Goal: Transaction & Acquisition: Purchase product/service

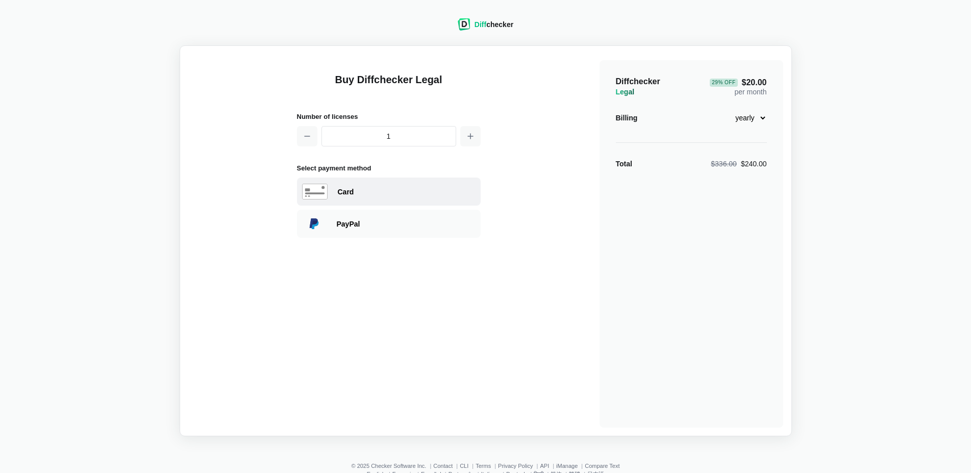
click at [388, 193] on div "Card" at bounding box center [407, 192] width 138 height 10
select select "[GEOGRAPHIC_DATA]"
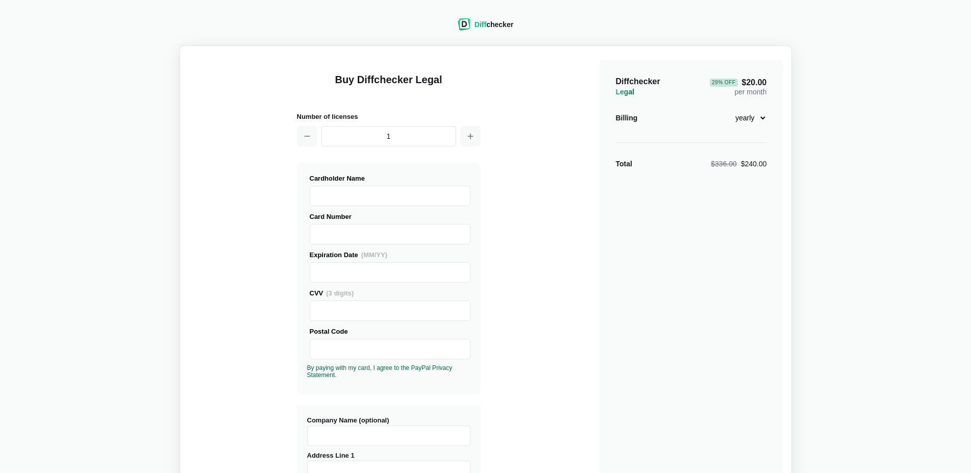
click at [486, 26] on span "Diff" at bounding box center [481, 24] width 12 height 8
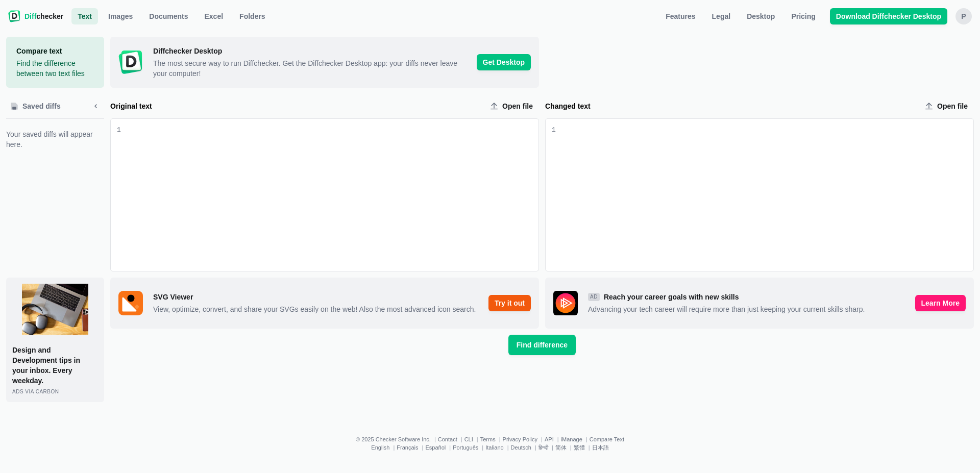
click at [964, 16] on div "P" at bounding box center [964, 16] width 16 height 16
click at [812, 13] on span "Pricing" at bounding box center [803, 16] width 28 height 10
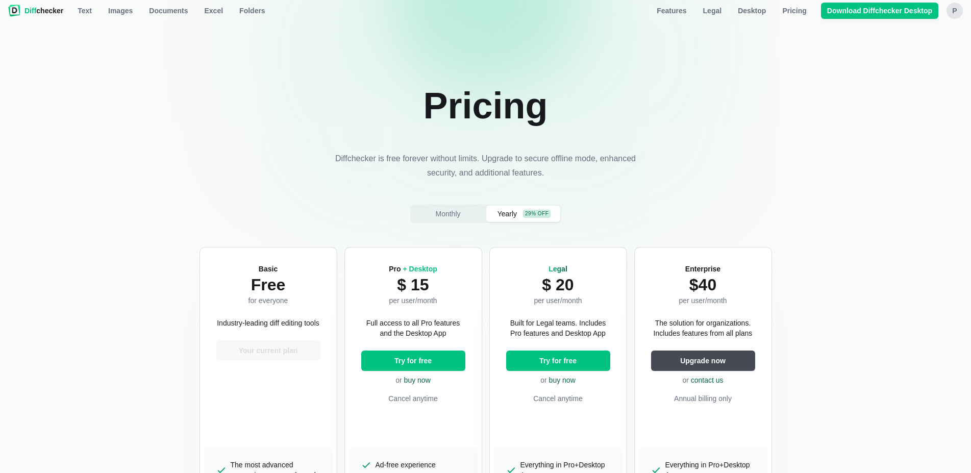
scroll to position [364, 0]
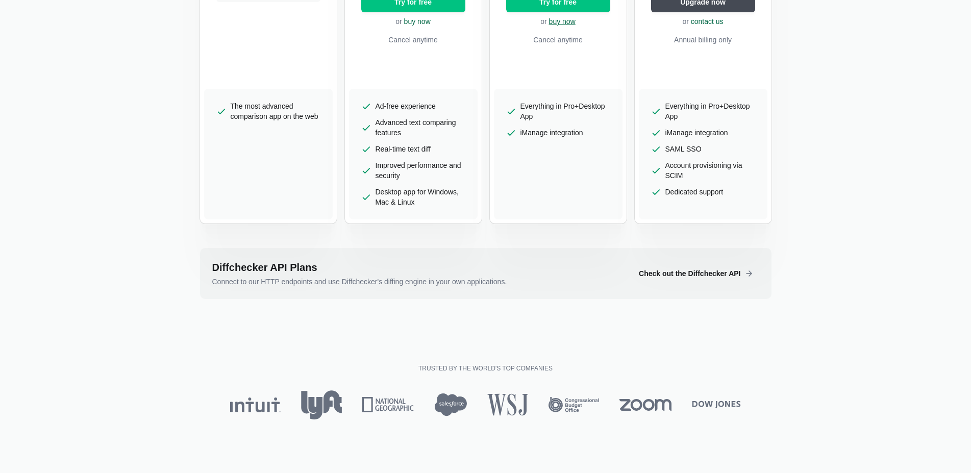
click at [567, 21] on link "buy now" at bounding box center [562, 21] width 27 height 8
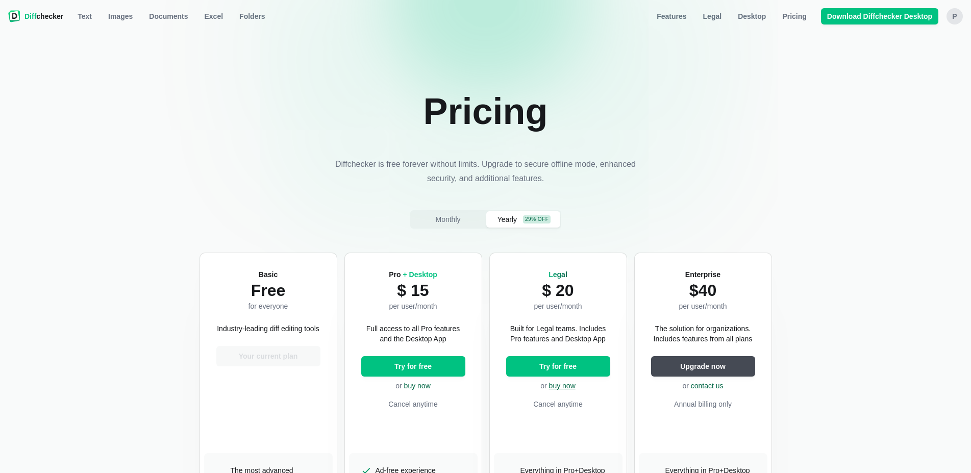
select select "legal-yearly-240"
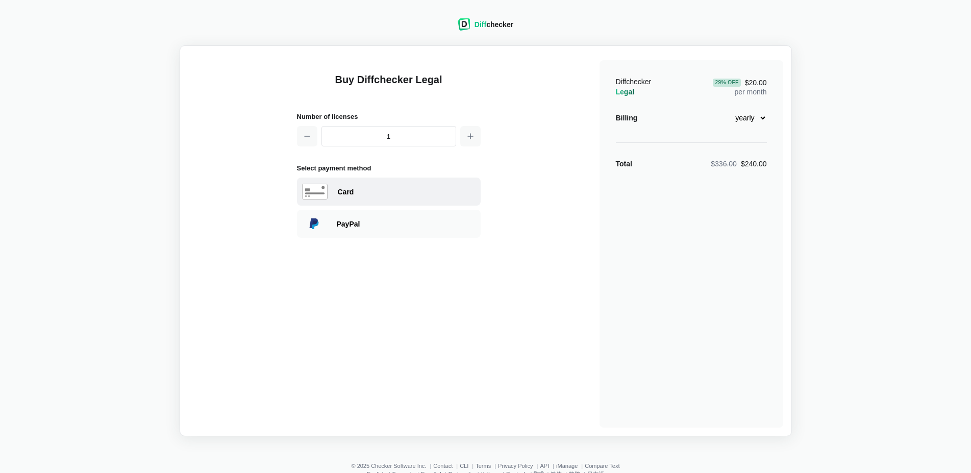
click at [386, 195] on div "Card" at bounding box center [407, 192] width 138 height 10
select select "[GEOGRAPHIC_DATA]"
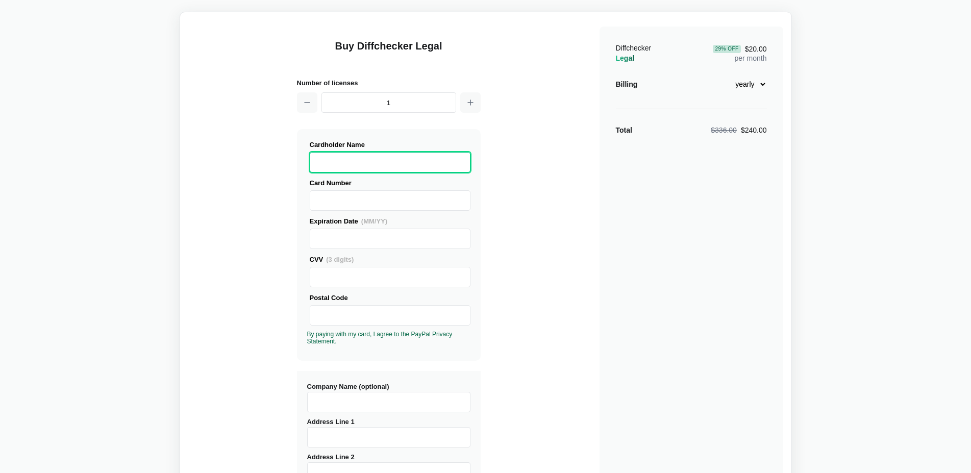
scroll to position [52, 0]
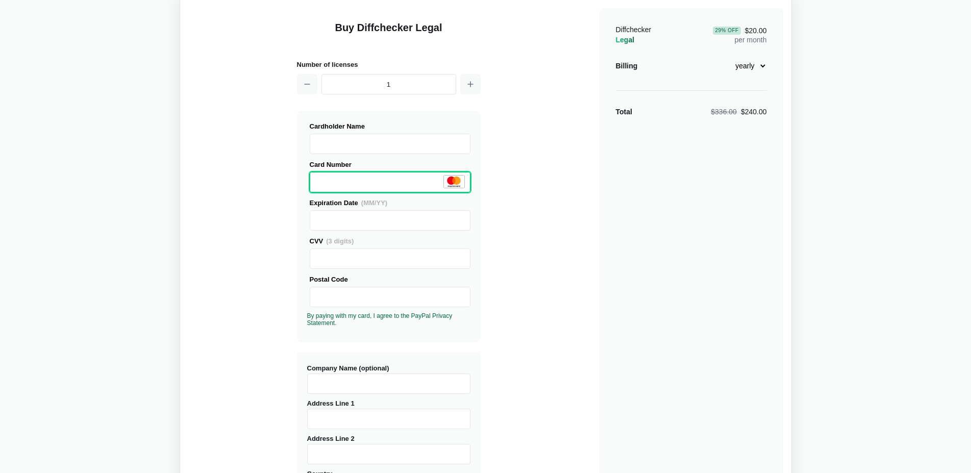
click at [314, 217] on div at bounding box center [390, 220] width 161 height 20
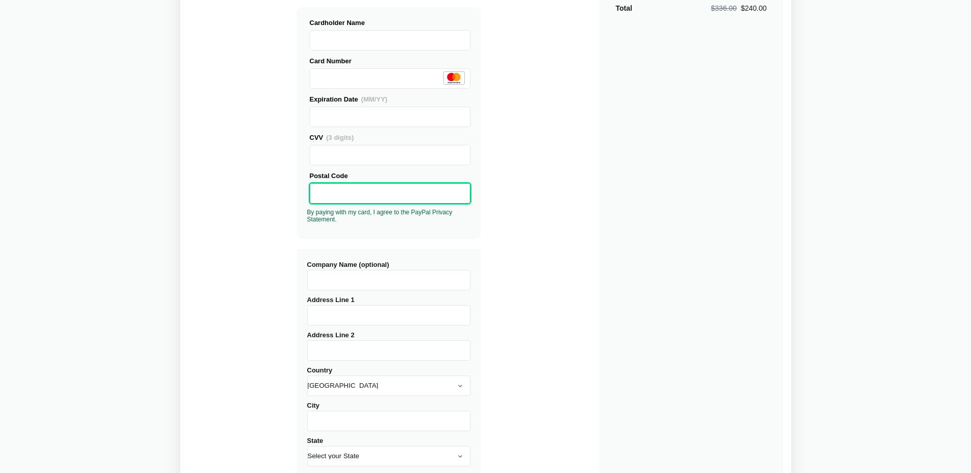
scroll to position [156, 0]
click at [343, 278] on input "Company Name (optional)" at bounding box center [388, 280] width 163 height 20
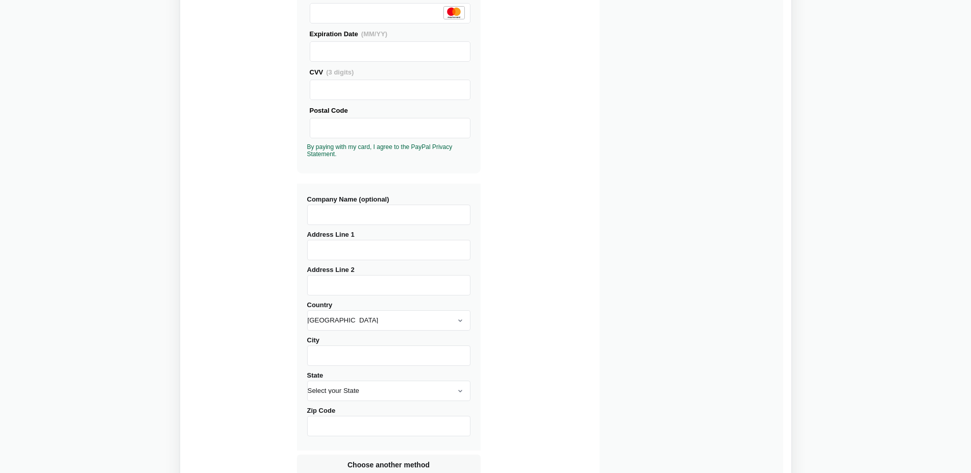
scroll to position [208, 0]
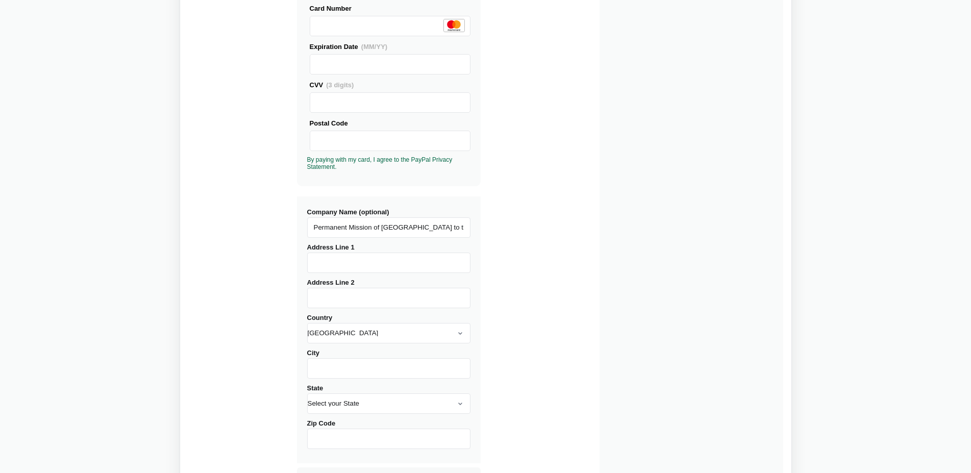
type input "Permanent Mission of [GEOGRAPHIC_DATA] to the CD"
type input "Avenue Appia [STREET_ADDRESS]"
type input "[GEOGRAPHIC_DATA]"
drag, startPoint x: 346, startPoint y: 299, endPoint x: 227, endPoint y: 290, distance: 119.3
click at [307, 290] on input "[GEOGRAPHIC_DATA]" at bounding box center [388, 298] width 163 height 20
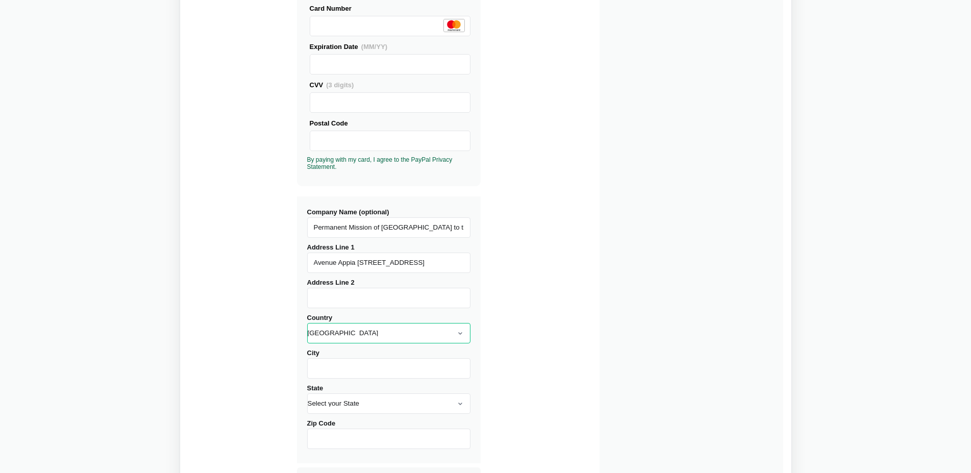
click at [307, 323] on select "[GEOGRAPHIC_DATA] [GEOGRAPHIC_DATA] [GEOGRAPHIC_DATA] [GEOGRAPHIC_DATA] [US_STA…" at bounding box center [388, 333] width 163 height 20
select select "[GEOGRAPHIC_DATA]"
click option "[GEOGRAPHIC_DATA]" at bounding box center [0, 0] width 0 height 0
click at [351, 370] on input "City" at bounding box center [388, 368] width 163 height 20
type input "[GEOGRAPHIC_DATA]"
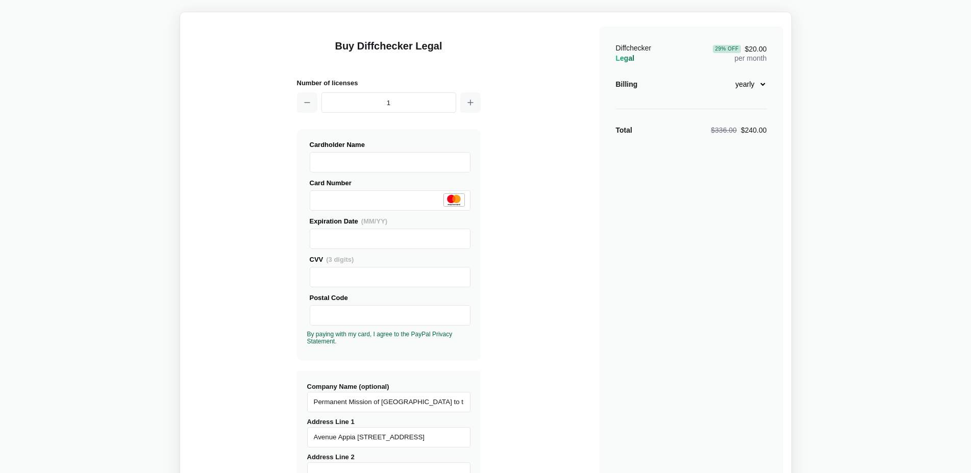
scroll to position [0, 0]
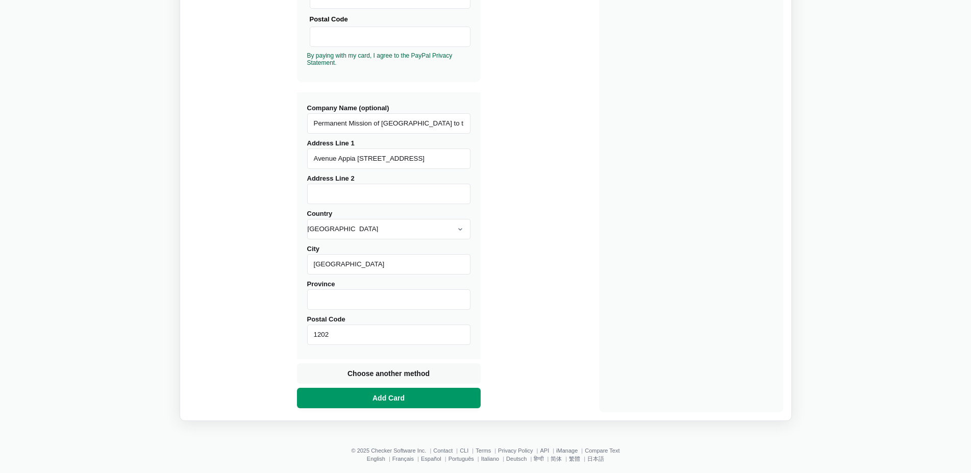
type input "1202"
click at [376, 402] on span "Add Card" at bounding box center [389, 398] width 36 height 10
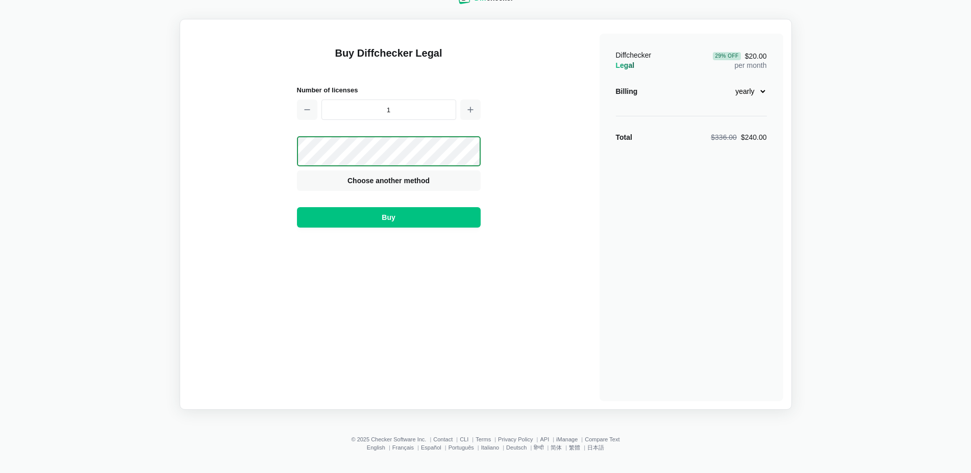
scroll to position [27, 0]
click at [393, 218] on span "Buy" at bounding box center [388, 217] width 17 height 10
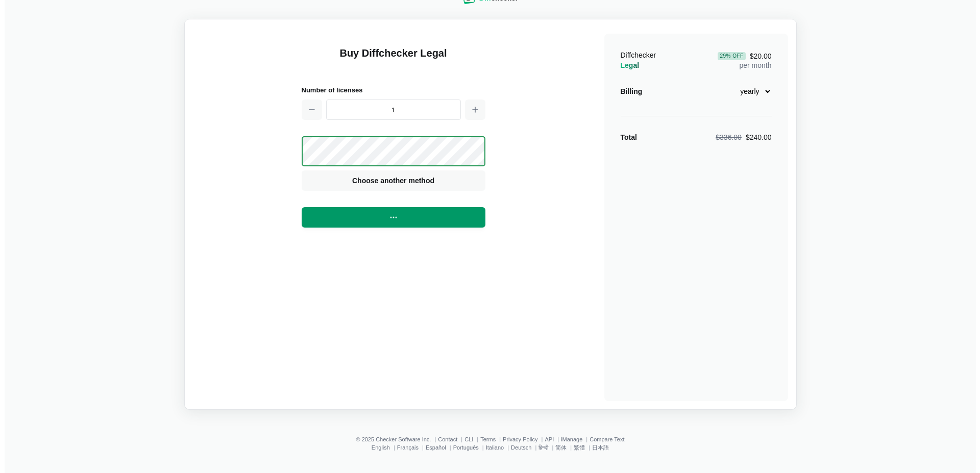
scroll to position [0, 0]
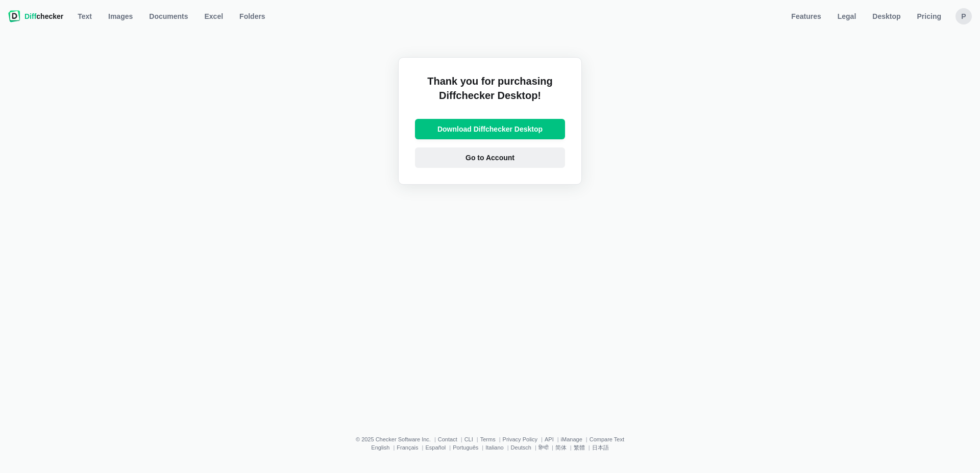
click at [502, 160] on span "Go to Account" at bounding box center [489, 158] width 53 height 10
